Goal: Information Seeking & Learning: Learn about a topic

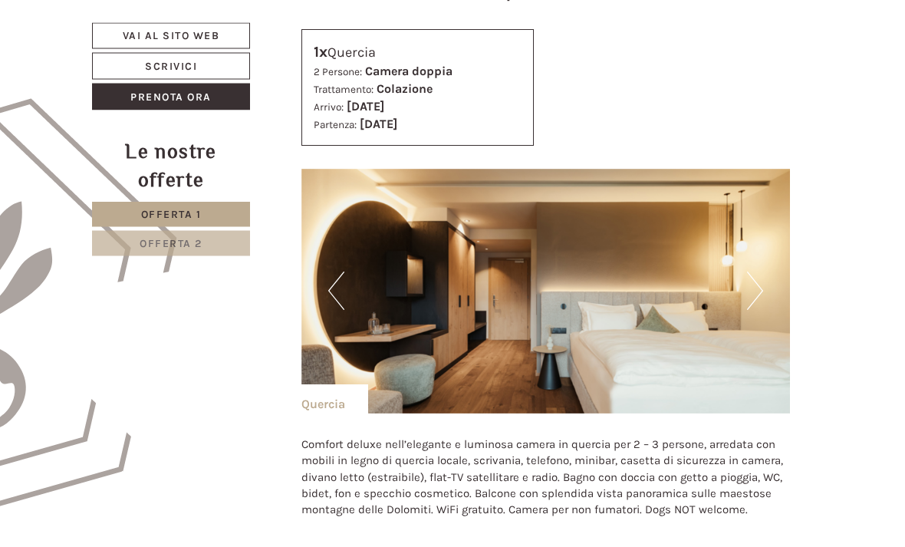
scroll to position [672, 0]
click at [763, 294] on img at bounding box center [545, 291] width 489 height 245
click at [757, 291] on button "Next" at bounding box center [755, 290] width 16 height 38
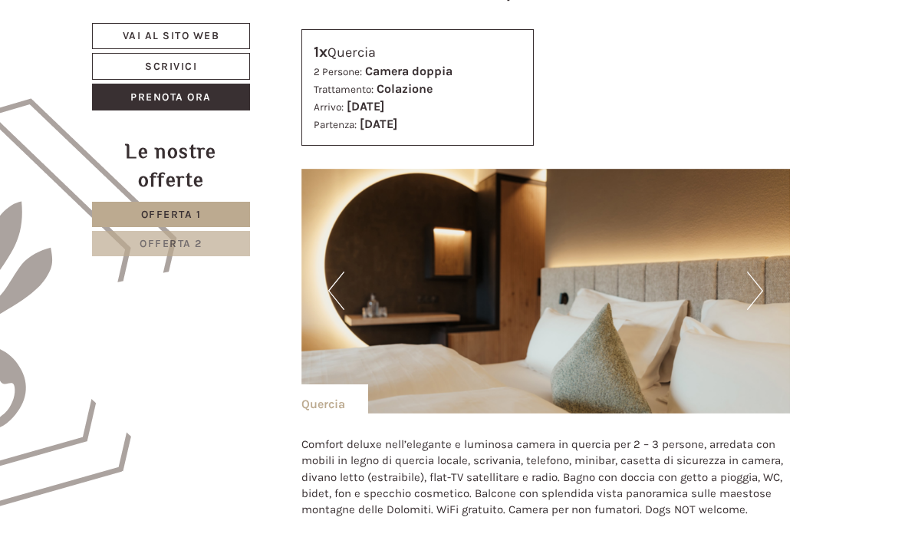
click at [757, 291] on button "Next" at bounding box center [755, 290] width 16 height 38
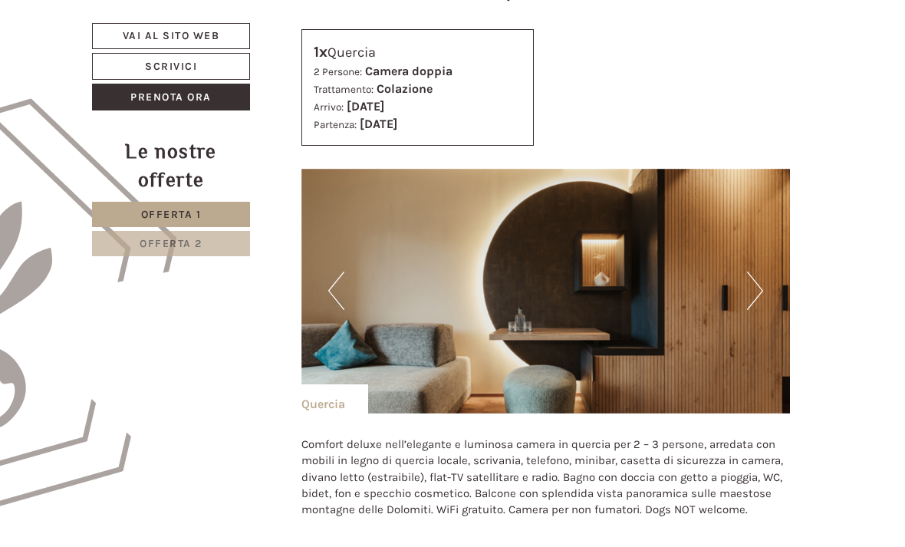
click at [757, 291] on button "Next" at bounding box center [755, 290] width 16 height 38
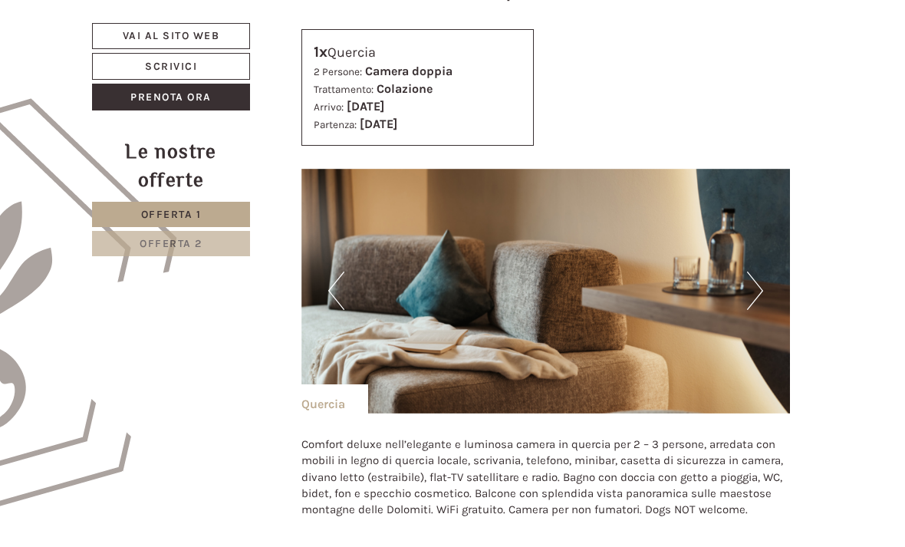
click at [760, 290] on button "Next" at bounding box center [755, 290] width 16 height 38
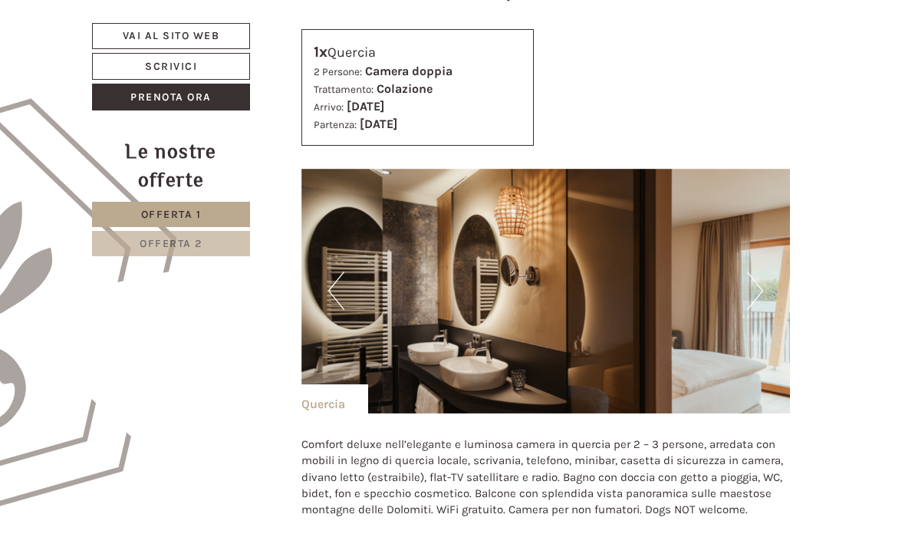
click at [763, 291] on img at bounding box center [545, 291] width 489 height 245
click at [757, 292] on button "Next" at bounding box center [755, 290] width 16 height 38
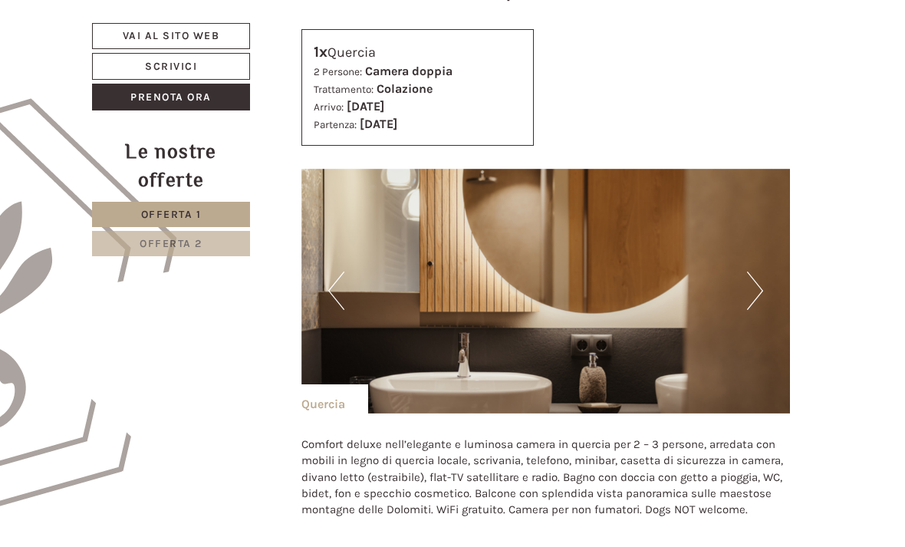
click at [762, 290] on button "Next" at bounding box center [755, 290] width 16 height 38
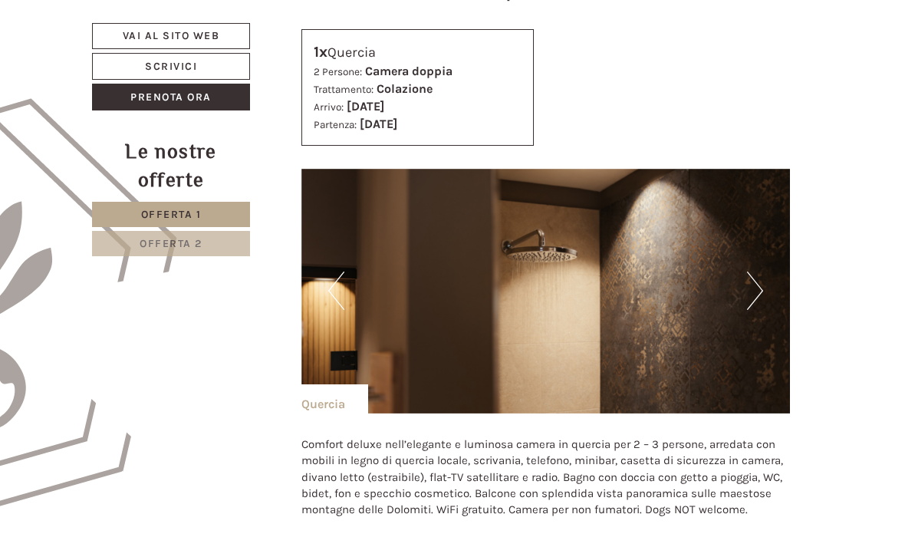
click at [768, 288] on img at bounding box center [545, 291] width 489 height 245
click at [759, 296] on button "Next" at bounding box center [755, 290] width 16 height 38
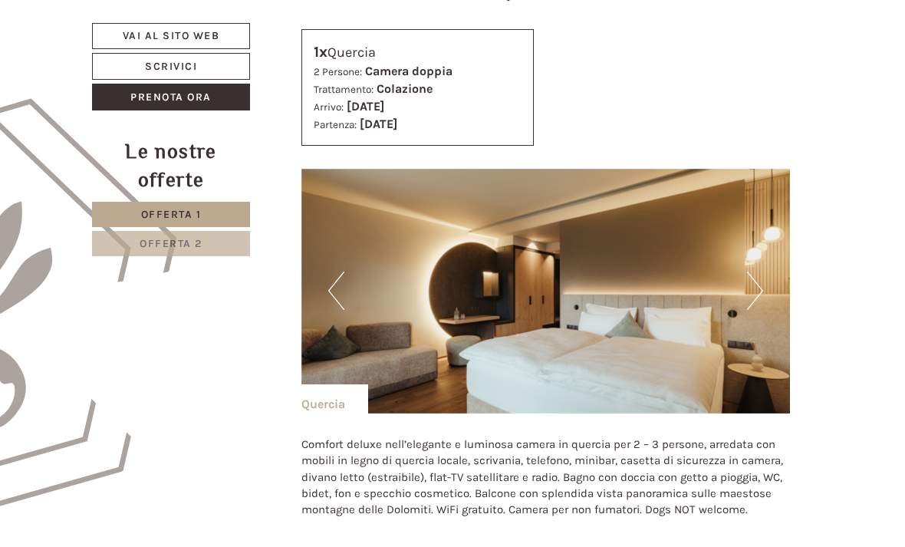
click at [766, 288] on img at bounding box center [545, 291] width 489 height 245
click at [763, 284] on img at bounding box center [545, 291] width 489 height 245
click at [757, 284] on button "Next" at bounding box center [755, 290] width 16 height 38
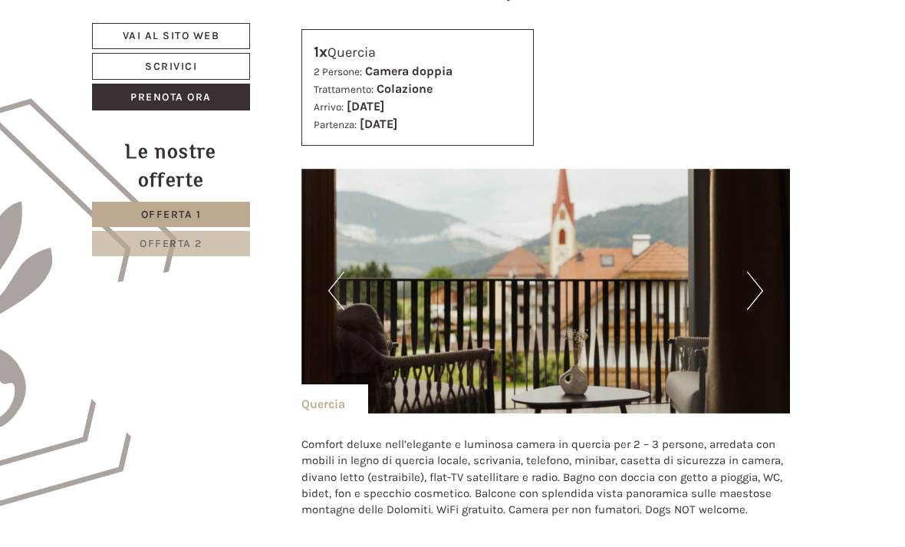
click at [764, 285] on img at bounding box center [545, 291] width 489 height 245
click at [756, 287] on button "Next" at bounding box center [755, 290] width 16 height 38
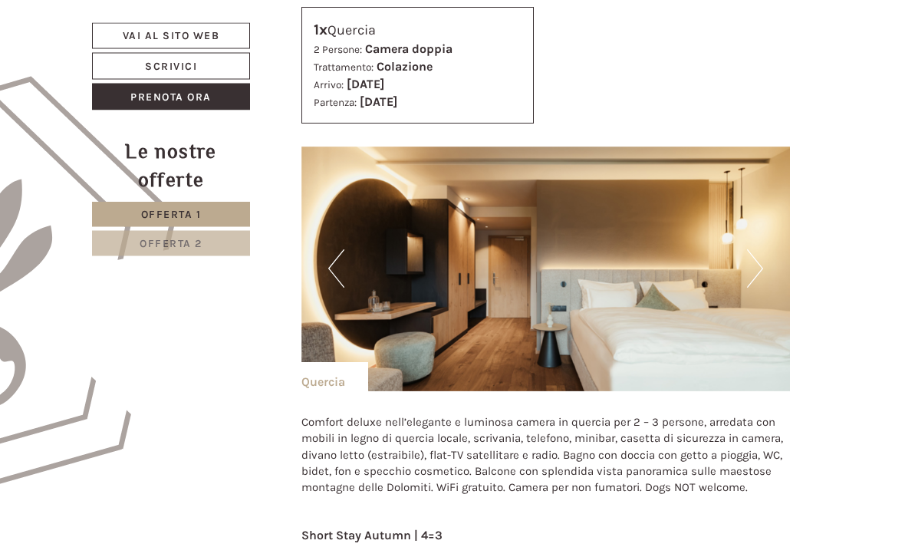
scroll to position [695, 0]
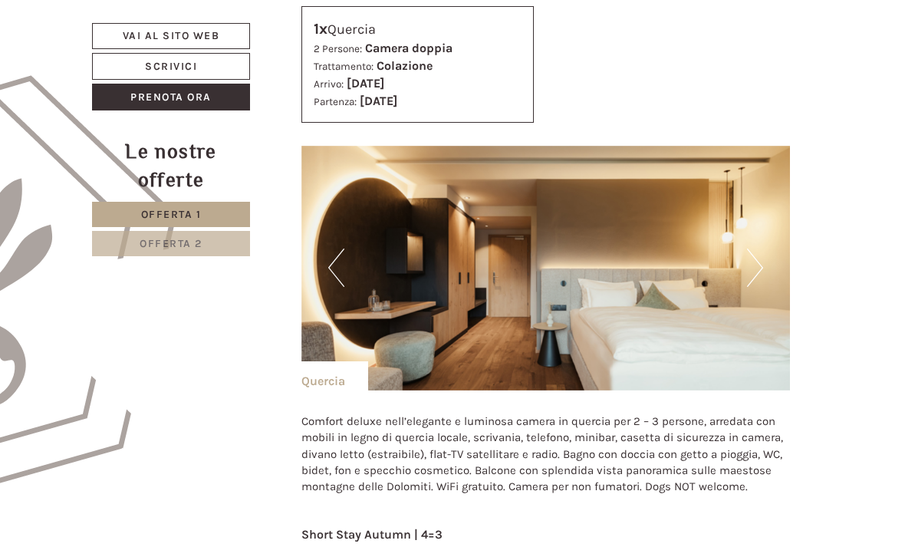
click at [763, 274] on img at bounding box center [545, 268] width 489 height 245
click at [761, 266] on button "Next" at bounding box center [755, 267] width 16 height 38
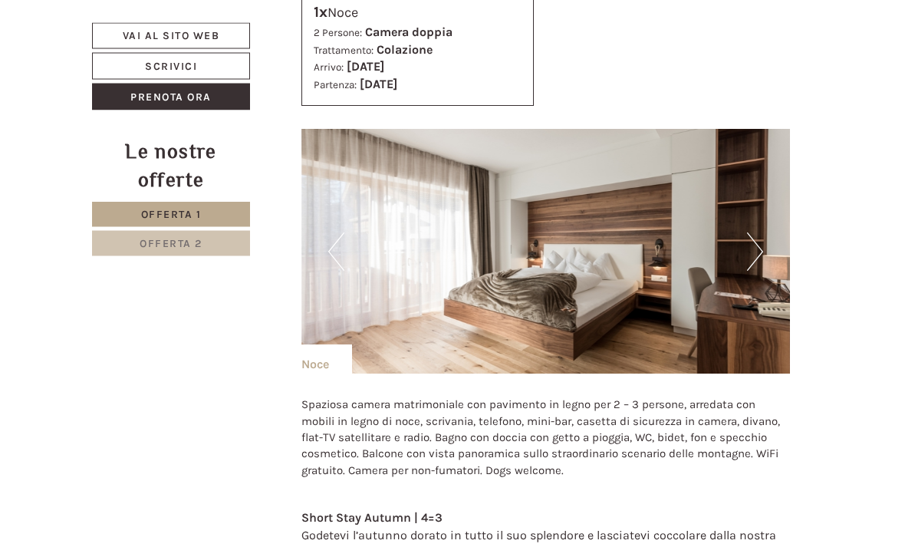
scroll to position [2134, 0]
click at [762, 232] on button "Next" at bounding box center [755, 251] width 16 height 38
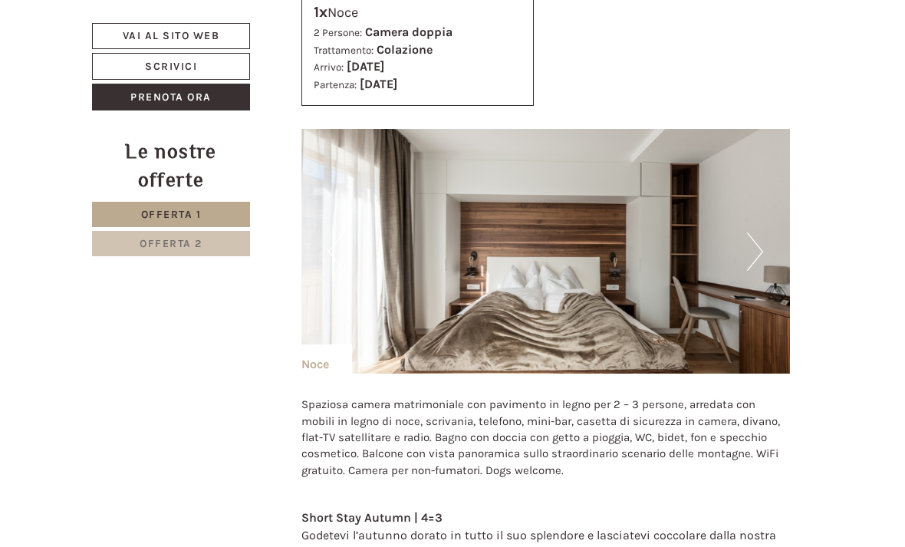
click at [757, 232] on button "Next" at bounding box center [755, 251] width 16 height 38
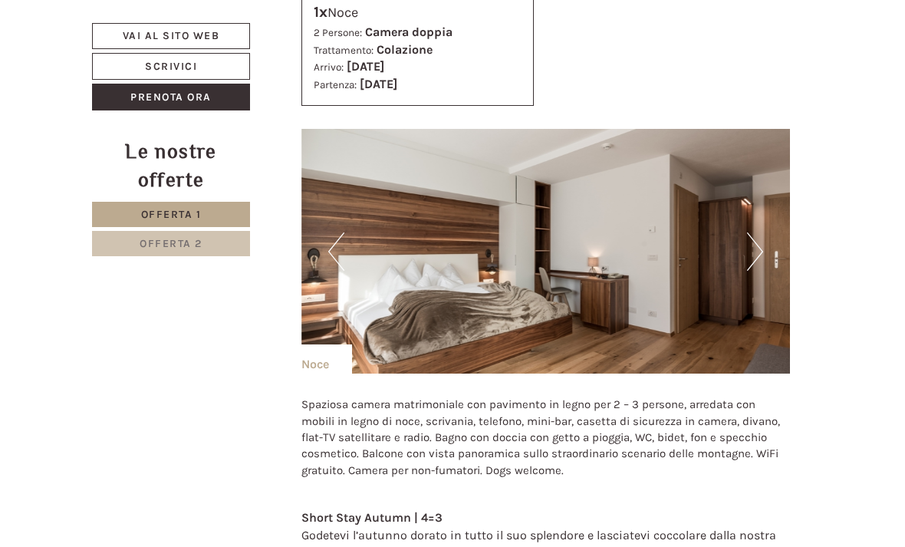
click at [756, 232] on button "Next" at bounding box center [755, 251] width 16 height 38
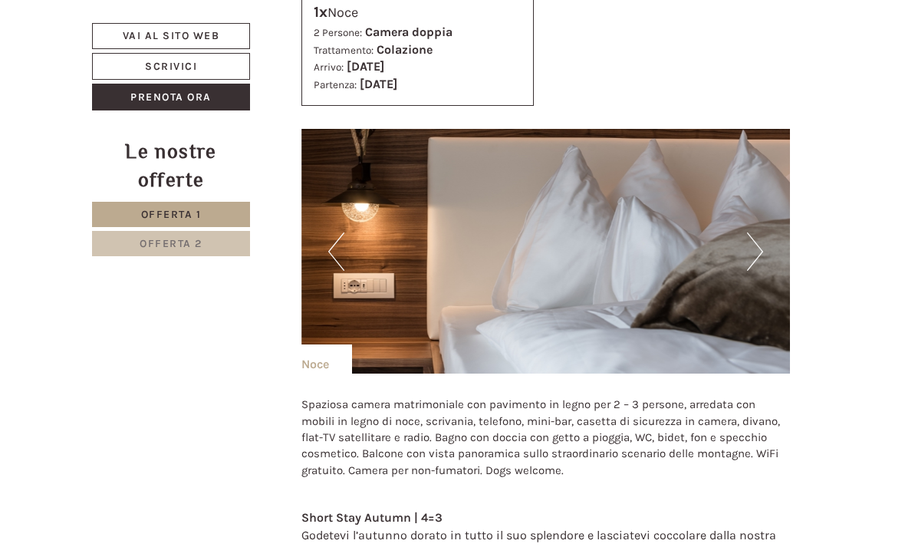
click at [751, 232] on button "Next" at bounding box center [755, 251] width 16 height 38
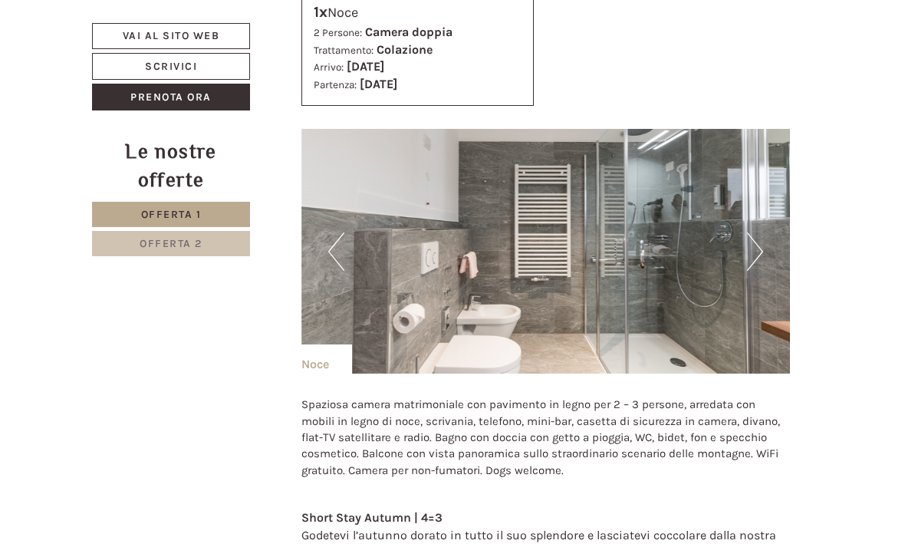
click at [761, 232] on button "Next" at bounding box center [755, 251] width 16 height 38
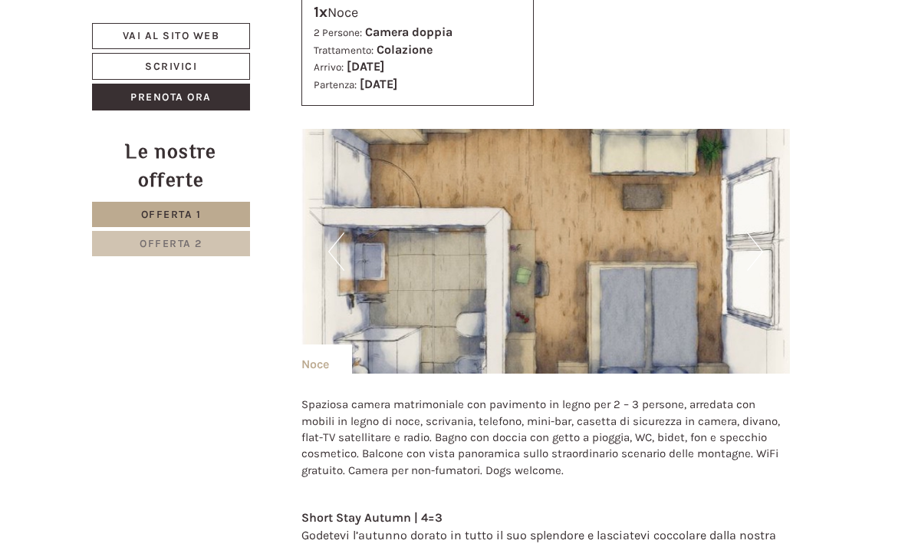
click at [756, 232] on button "Next" at bounding box center [755, 251] width 16 height 38
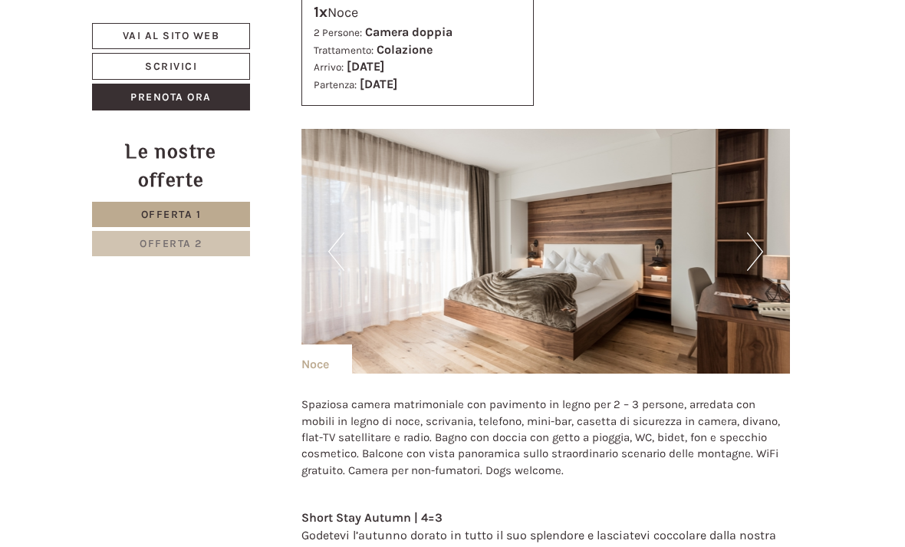
click at [760, 232] on button "Next" at bounding box center [755, 251] width 16 height 38
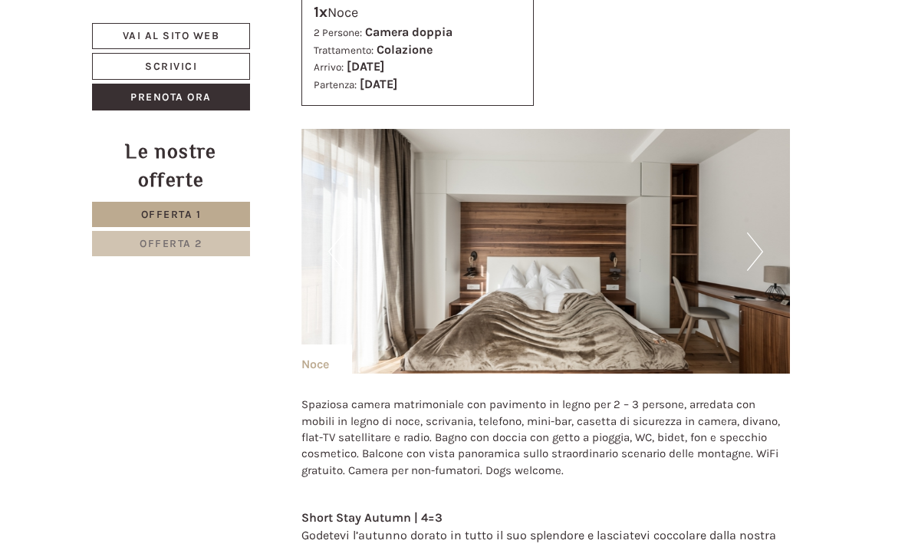
click at [767, 210] on img at bounding box center [545, 251] width 489 height 245
click at [753, 232] on button "Next" at bounding box center [755, 251] width 16 height 38
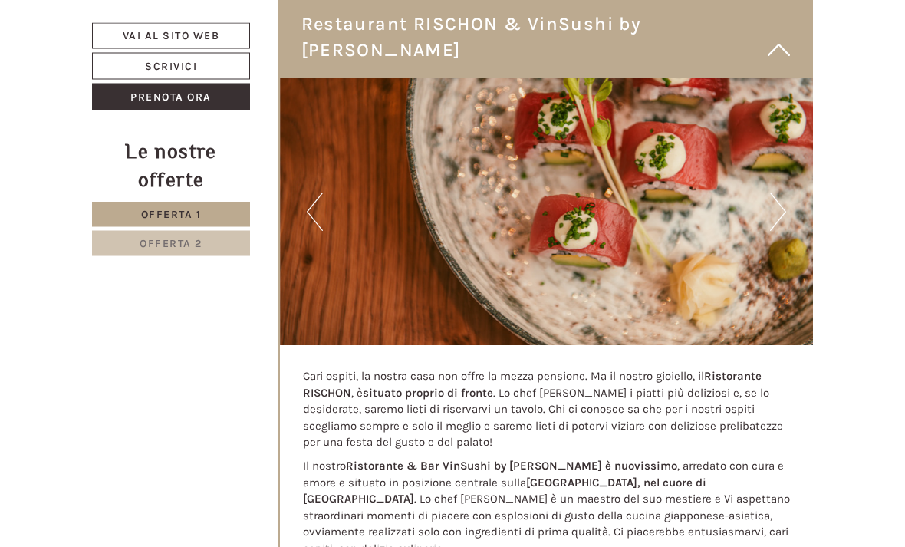
scroll to position [4047, 0]
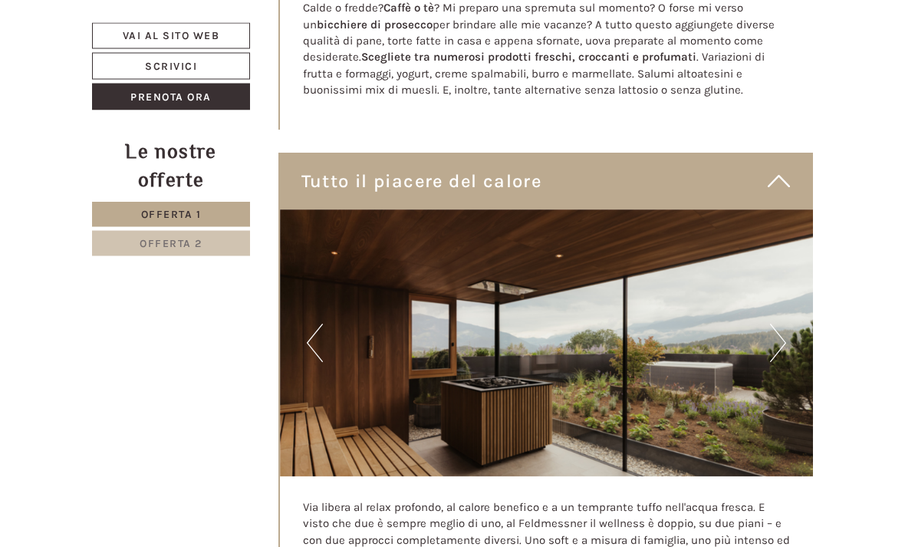
click at [783, 324] on button "Next" at bounding box center [778, 343] width 16 height 38
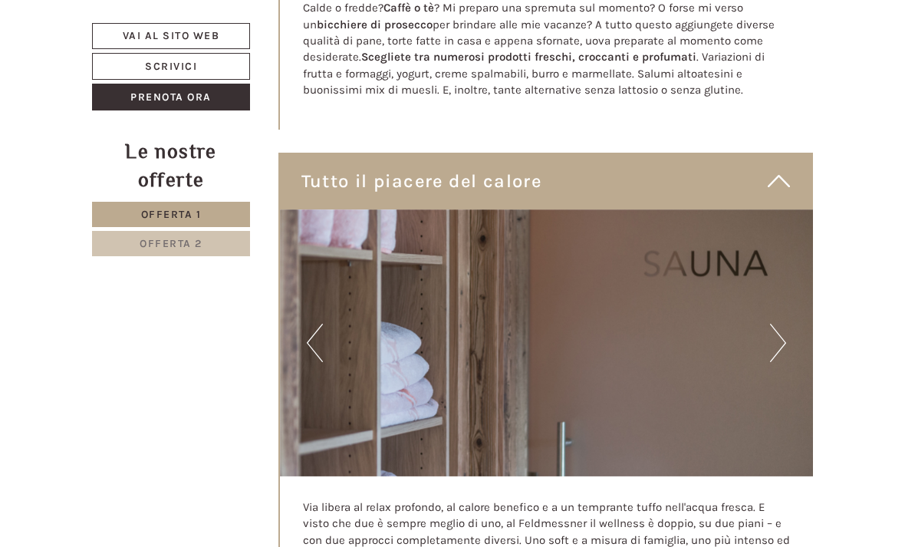
click at [788, 209] on img at bounding box center [547, 342] width 534 height 267
click at [778, 324] on button "Next" at bounding box center [778, 343] width 16 height 38
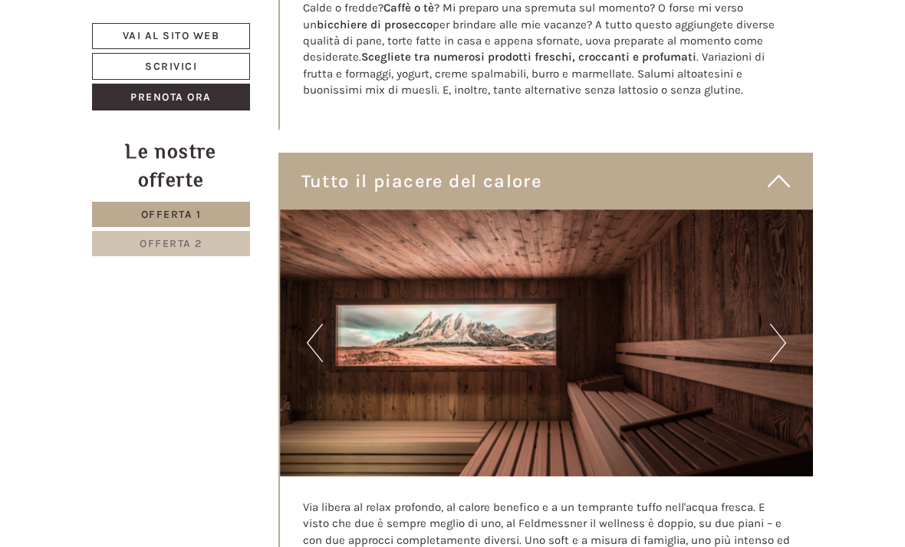
click at [780, 324] on button "Next" at bounding box center [778, 343] width 16 height 38
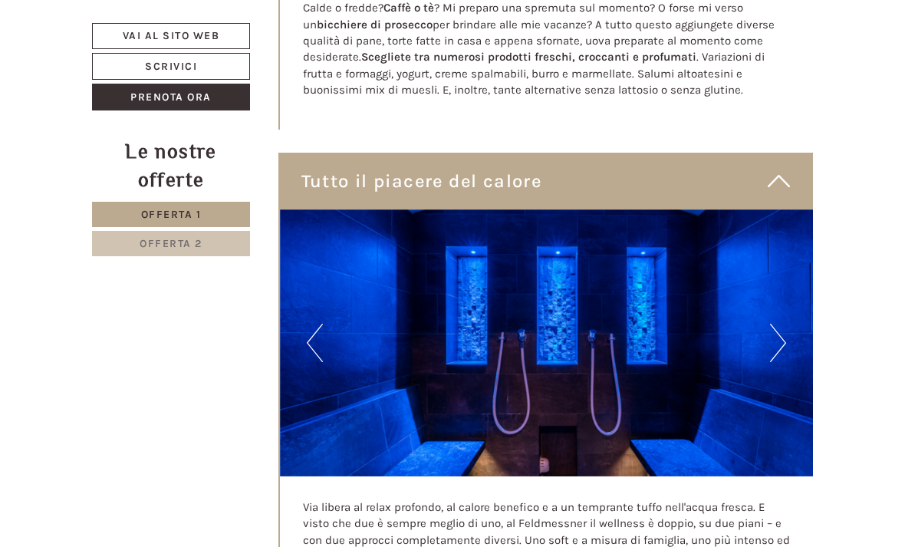
click at [770, 324] on button "Next" at bounding box center [778, 343] width 16 height 38
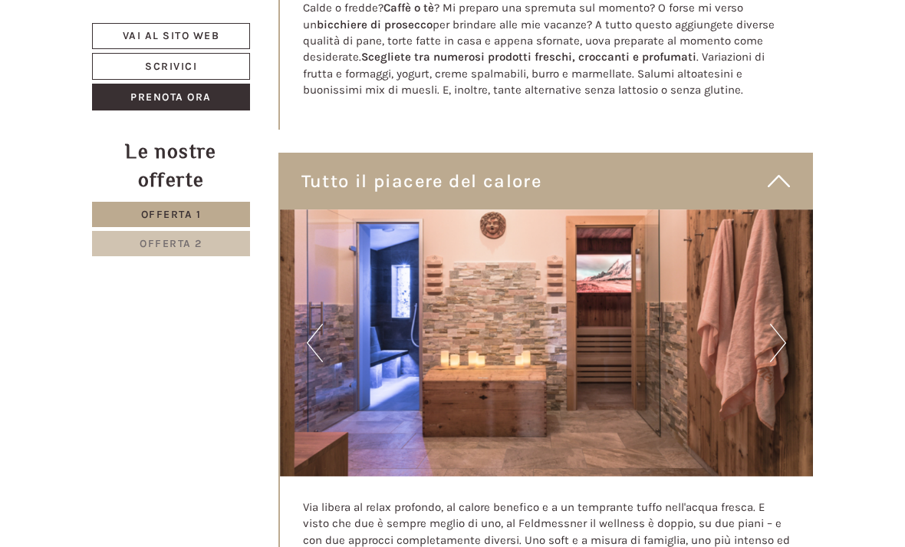
click at [773, 324] on button "Next" at bounding box center [778, 343] width 16 height 38
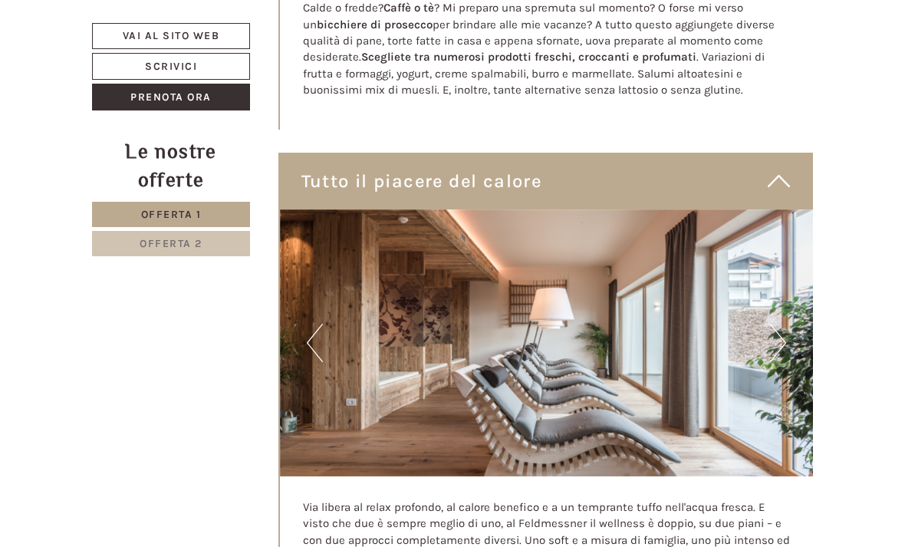
click at [787, 209] on img at bounding box center [547, 342] width 534 height 267
click at [770, 324] on button "Next" at bounding box center [778, 343] width 16 height 38
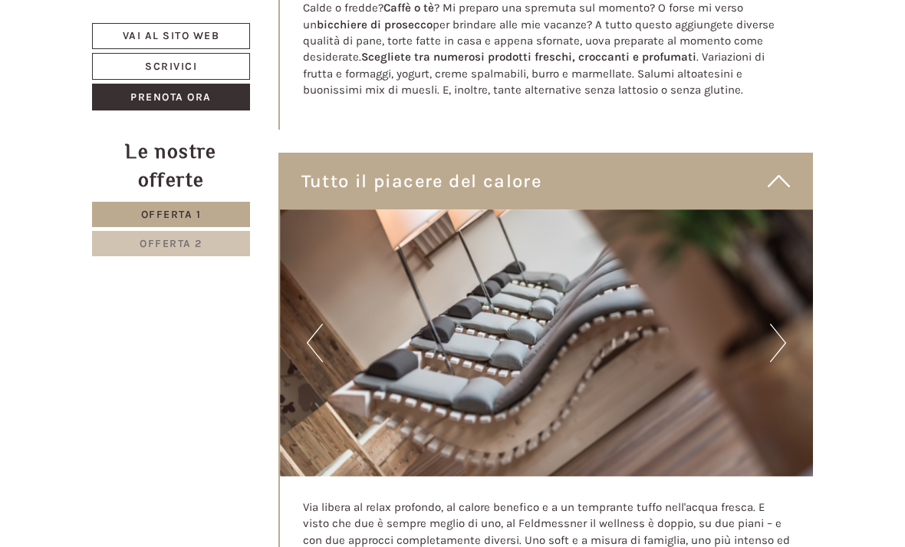
click at [791, 209] on img at bounding box center [547, 342] width 534 height 267
click at [765, 209] on img at bounding box center [547, 342] width 534 height 267
click at [770, 324] on button "Next" at bounding box center [778, 343] width 16 height 38
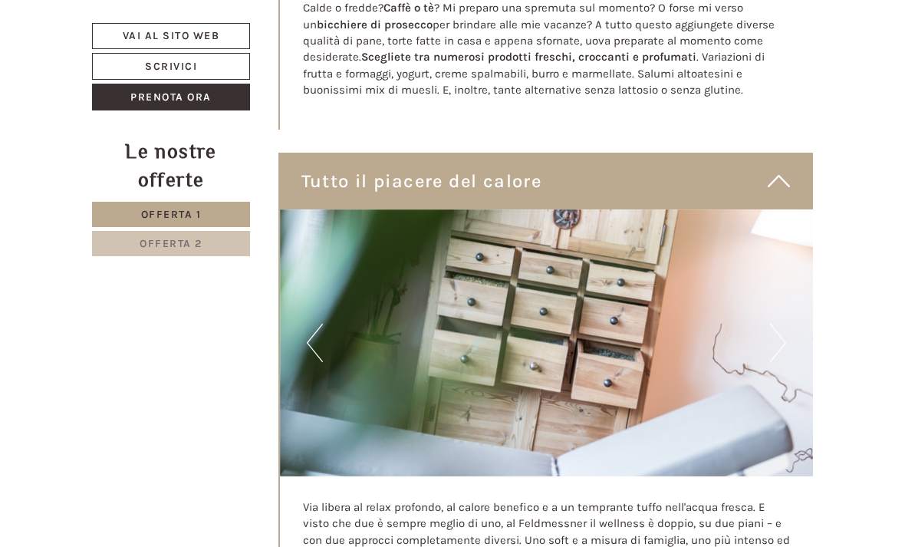
click at [776, 324] on button "Next" at bounding box center [778, 343] width 16 height 38
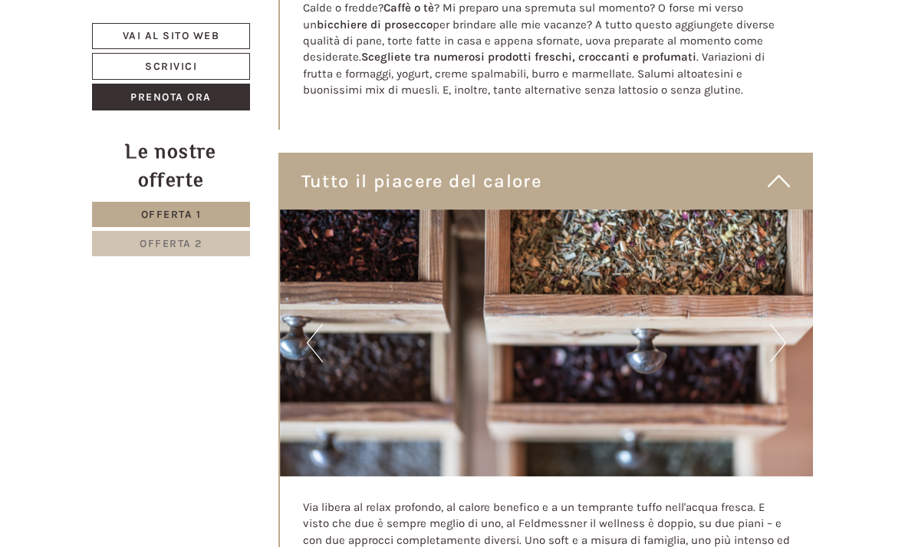
click at [783, 324] on button "Next" at bounding box center [778, 343] width 16 height 38
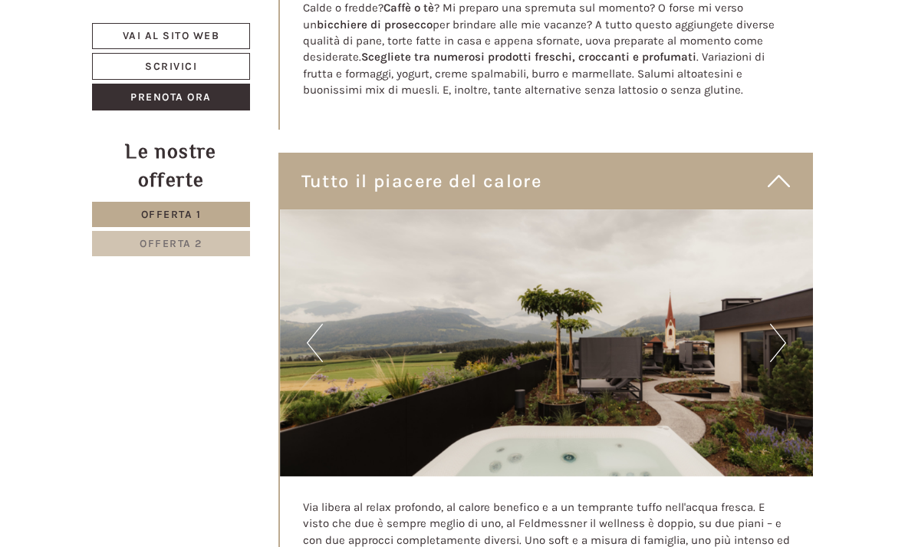
click at [771, 324] on button "Next" at bounding box center [778, 343] width 16 height 38
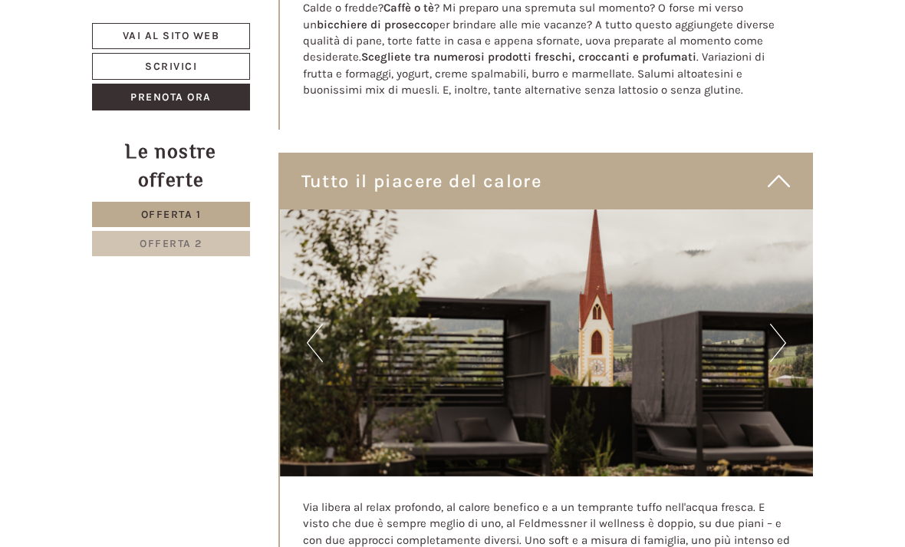
click at [780, 324] on button "Next" at bounding box center [778, 343] width 16 height 38
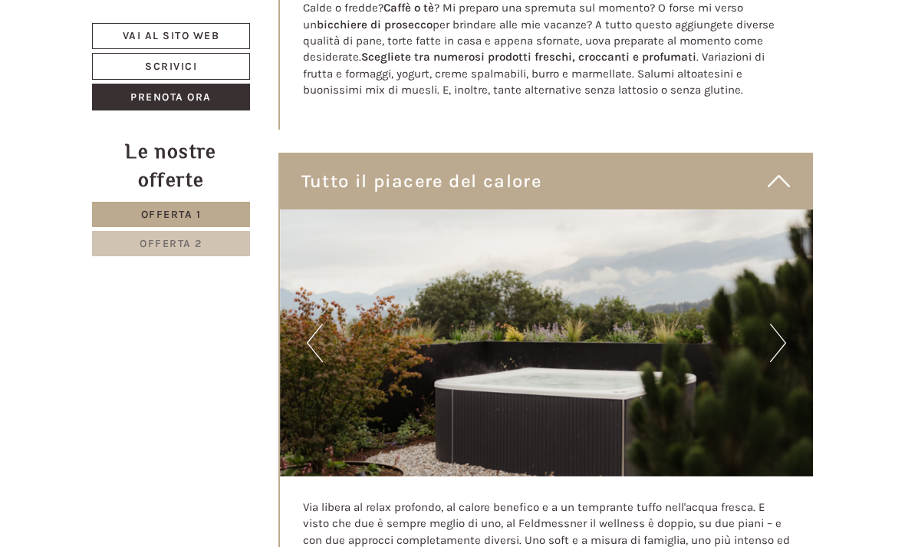
click at [769, 209] on img at bounding box center [547, 342] width 534 height 267
click at [774, 324] on button "Next" at bounding box center [778, 343] width 16 height 38
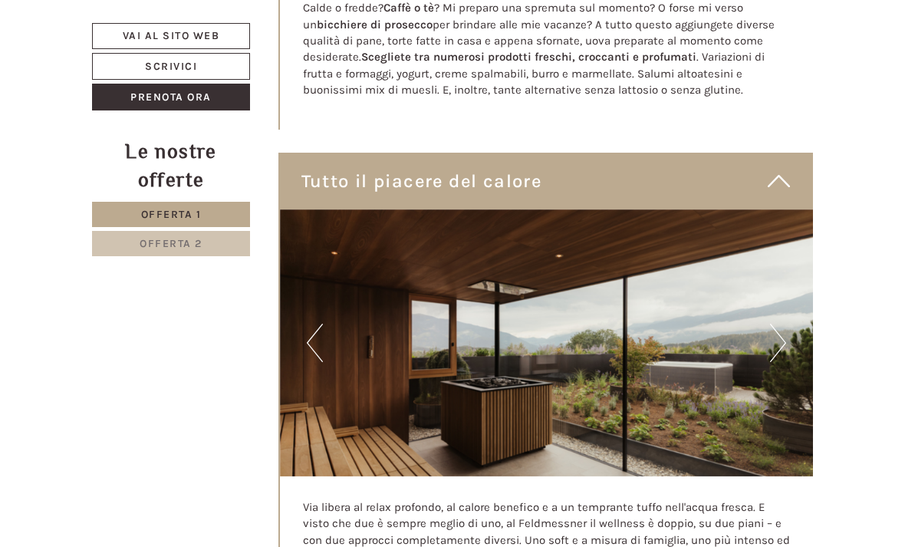
click at [790, 209] on img at bounding box center [547, 342] width 534 height 267
click at [787, 209] on img at bounding box center [547, 342] width 534 height 267
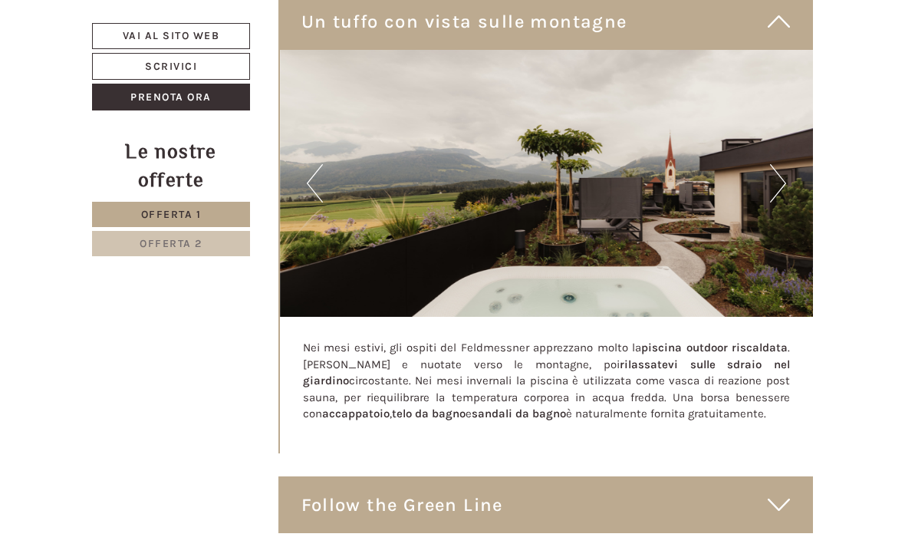
scroll to position [6133, 0]
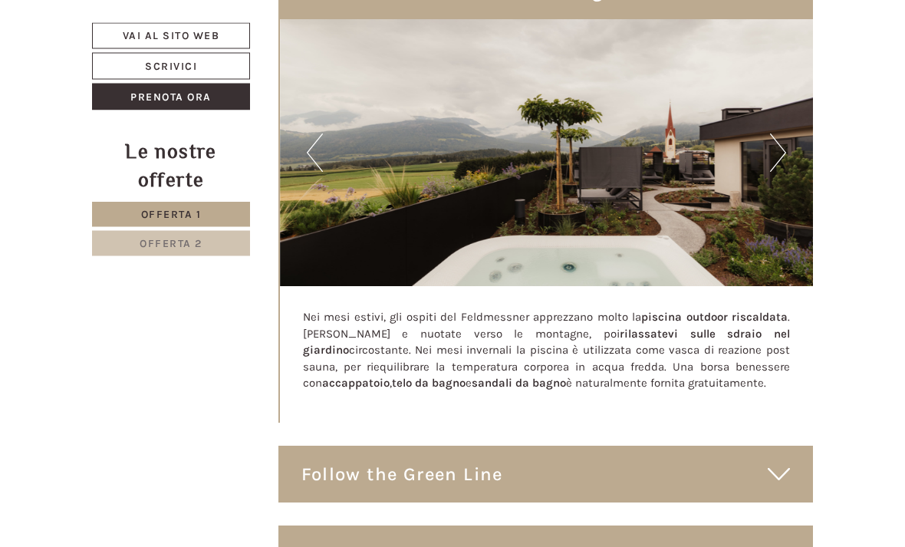
click at [770, 462] on icon at bounding box center [778, 475] width 22 height 26
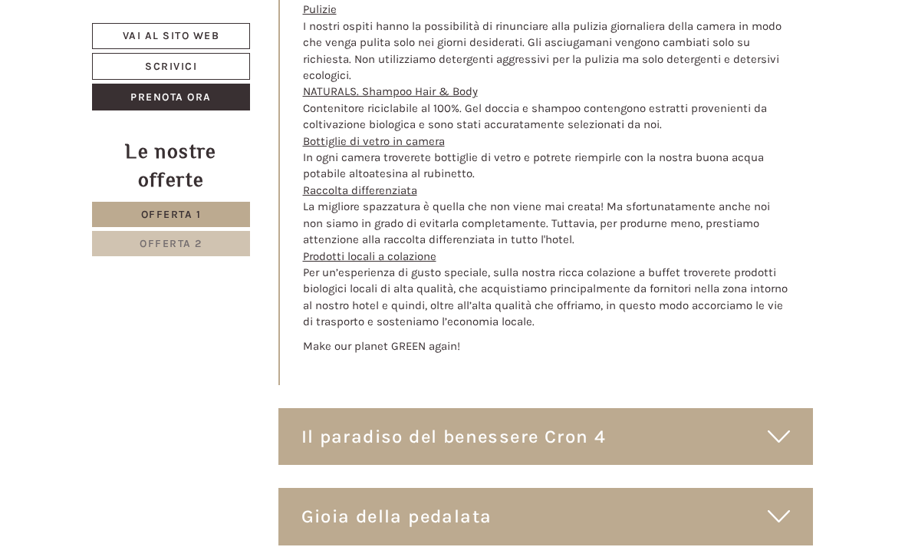
scroll to position [7376, 0]
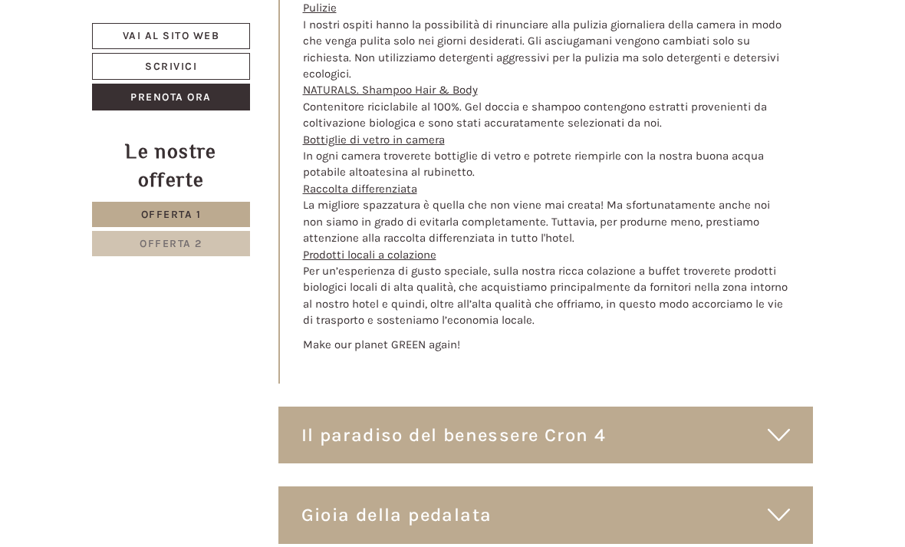
click at [797, 406] on div "Il paradiso del benessere Cron 4" at bounding box center [545, 434] width 535 height 57
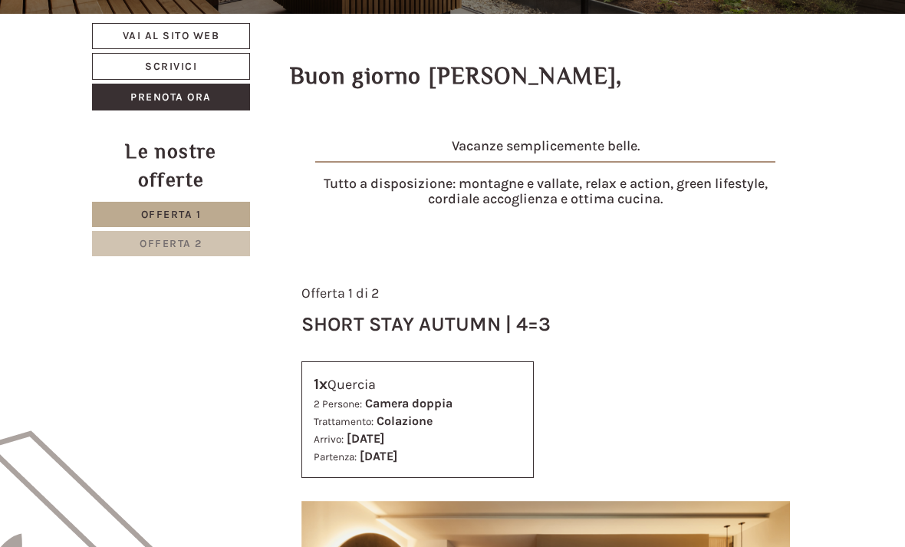
scroll to position [0, 0]
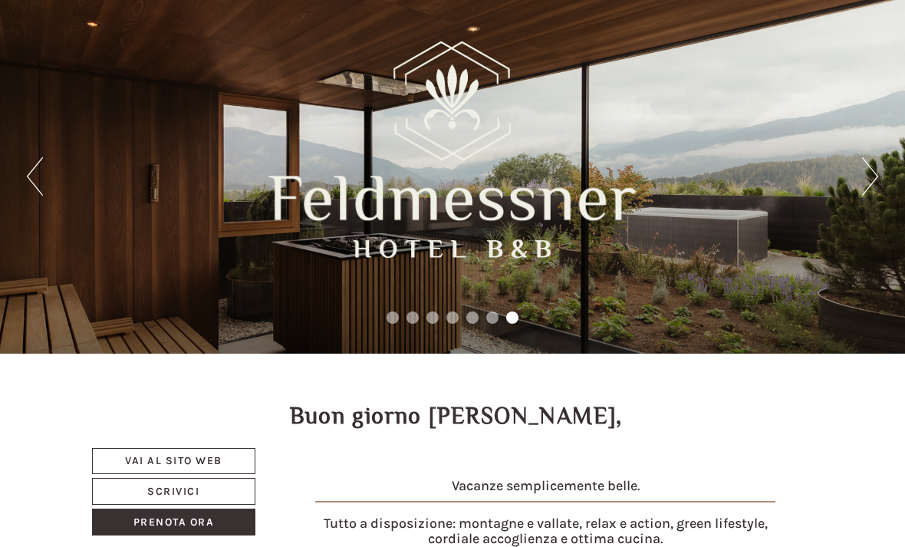
click at [872, 175] on button "Next" at bounding box center [870, 176] width 16 height 38
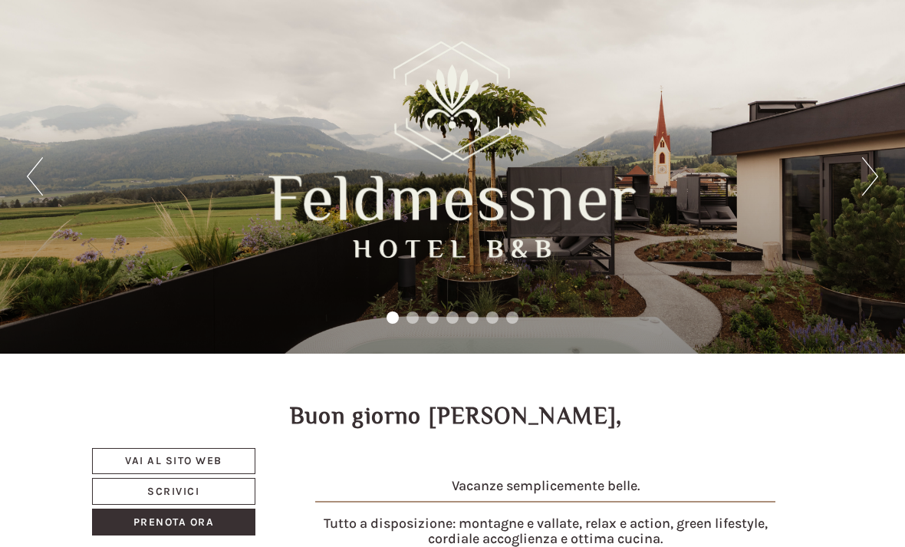
click at [876, 170] on button "Next" at bounding box center [870, 176] width 16 height 38
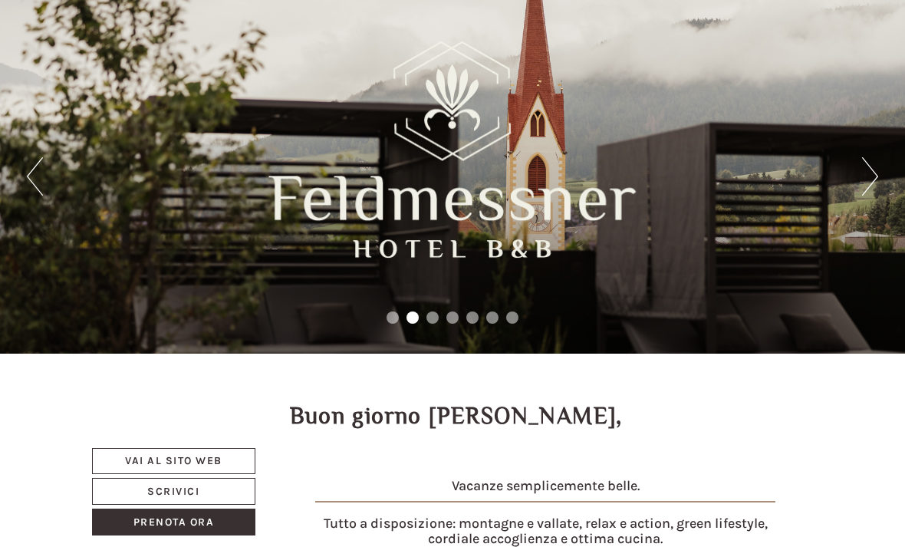
click at [862, 178] on button "Next" at bounding box center [870, 176] width 16 height 38
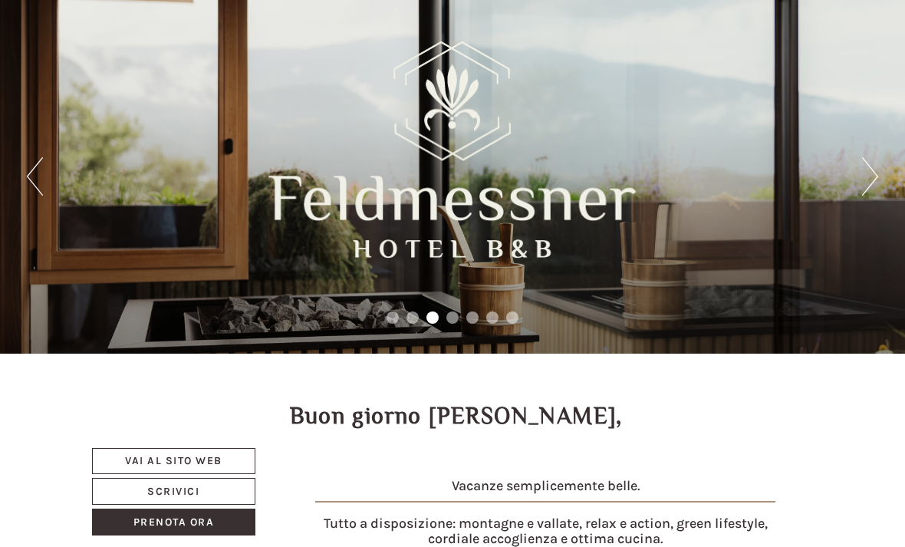
click at [870, 174] on button "Next" at bounding box center [870, 176] width 16 height 38
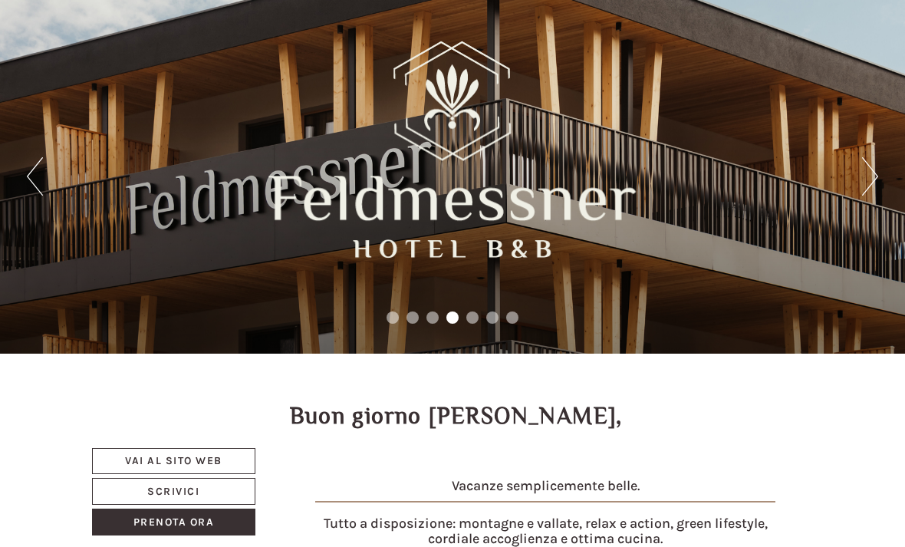
click at [872, 175] on button "Next" at bounding box center [870, 176] width 16 height 38
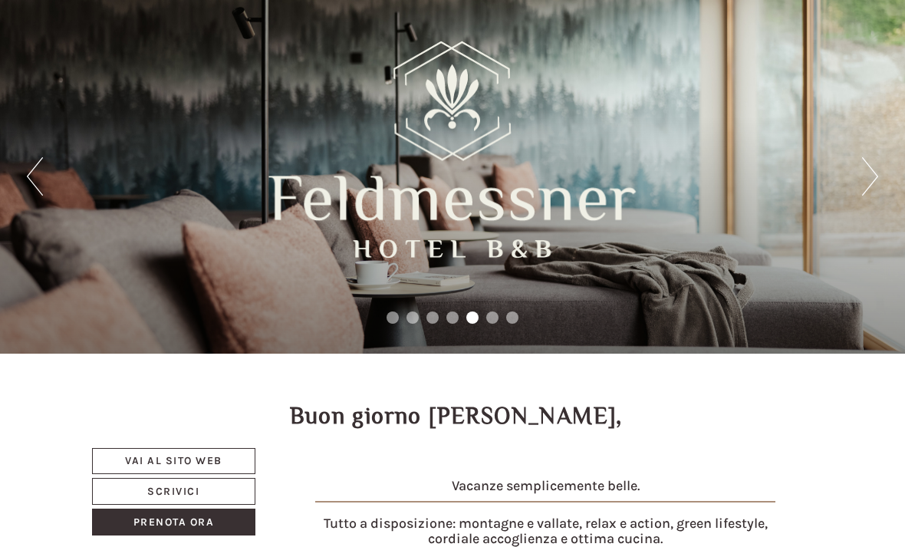
click at [858, 182] on div "Previous Next 1 2 3 4 5 6 7" at bounding box center [452, 176] width 905 height 353
click at [874, 175] on button "Next" at bounding box center [870, 176] width 16 height 38
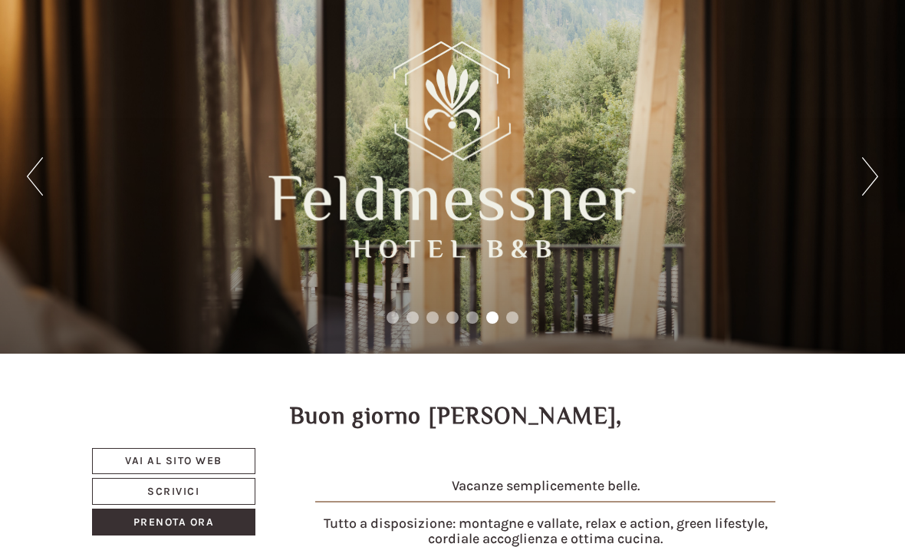
click at [858, 180] on div "Previous Next 1 2 3 4 5 6 7" at bounding box center [452, 176] width 905 height 353
click at [841, 191] on div "Previous Next 1 2 3 4 5 6 7" at bounding box center [452, 176] width 905 height 353
click at [862, 181] on button "Next" at bounding box center [870, 176] width 16 height 38
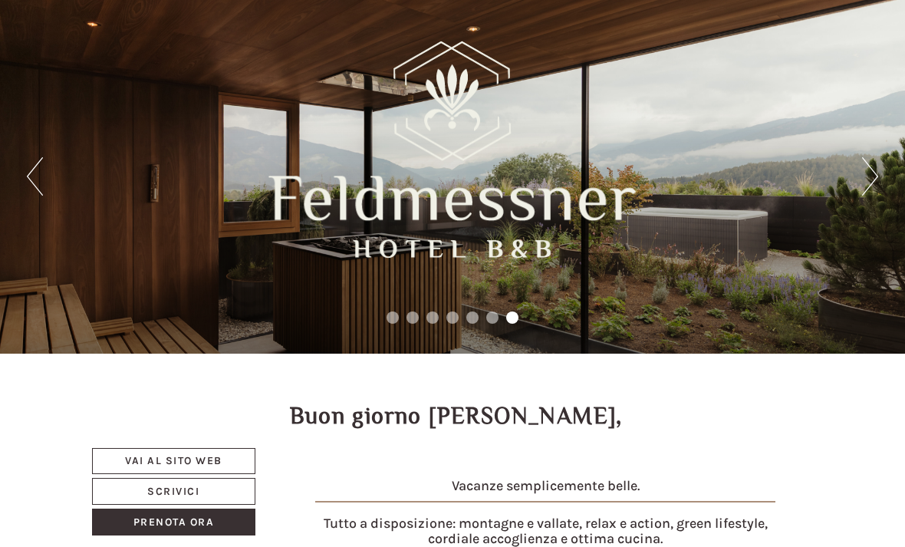
click at [867, 173] on button "Next" at bounding box center [870, 176] width 16 height 38
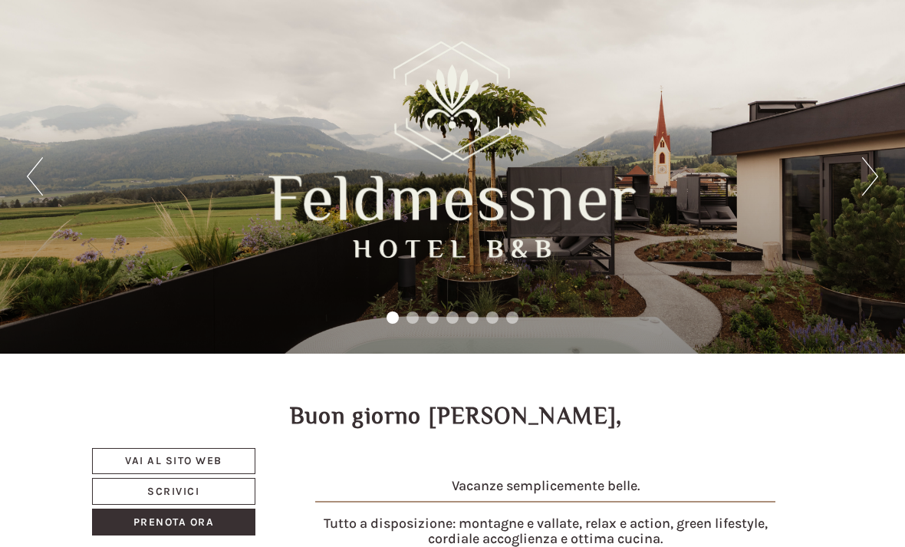
click at [817, 202] on div "Previous Next 1 2 3 4 5 6 7" at bounding box center [452, 176] width 905 height 353
click at [851, 179] on div "Previous Next 1 2 3 4 5 6 7" at bounding box center [452, 176] width 905 height 353
click at [875, 161] on button "Next" at bounding box center [870, 176] width 16 height 38
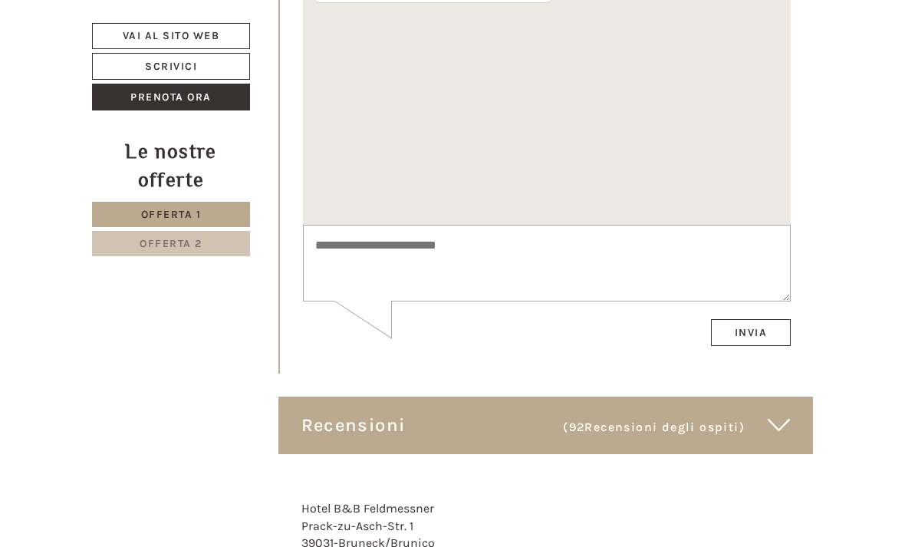
scroll to position [9676, 0]
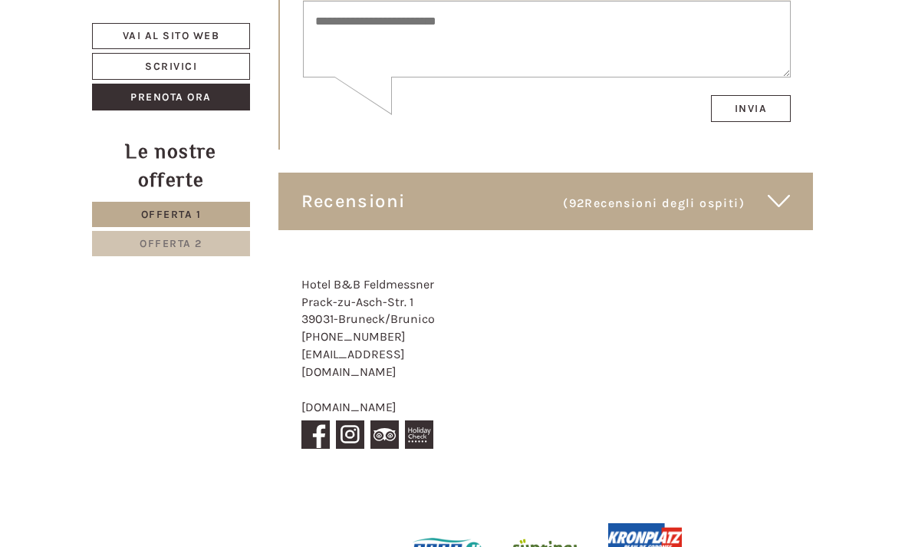
click at [278, 500] on div at bounding box center [545, 556] width 535 height 113
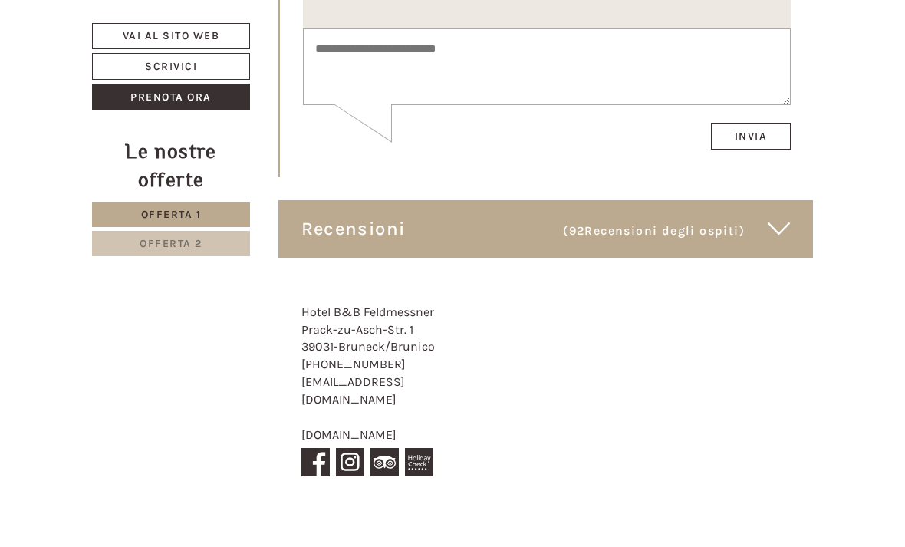
scroll to position [9643, 0]
